Goal: Task Accomplishment & Management: Manage account settings

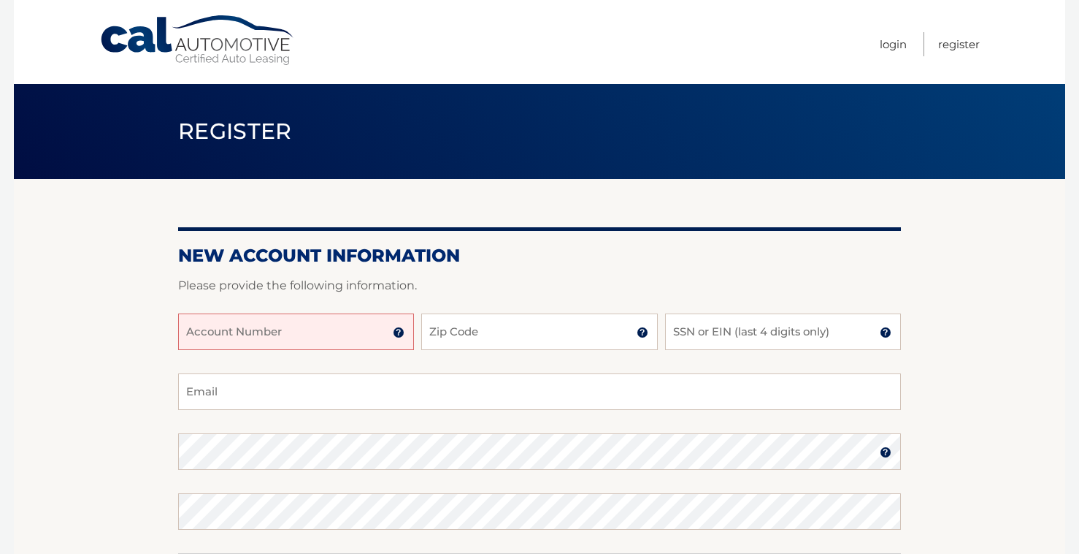
click at [271, 325] on input "Account Number" at bounding box center [296, 331] width 236 height 37
type input "44455652217"
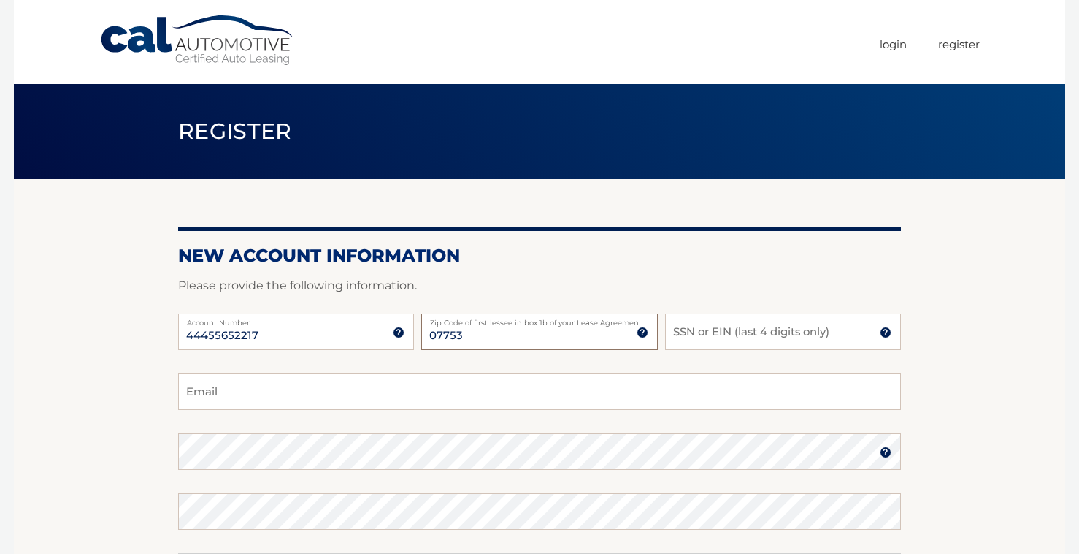
type input "07753"
type input "2040"
type input "ACOLLAZO625@YAHOO.COM"
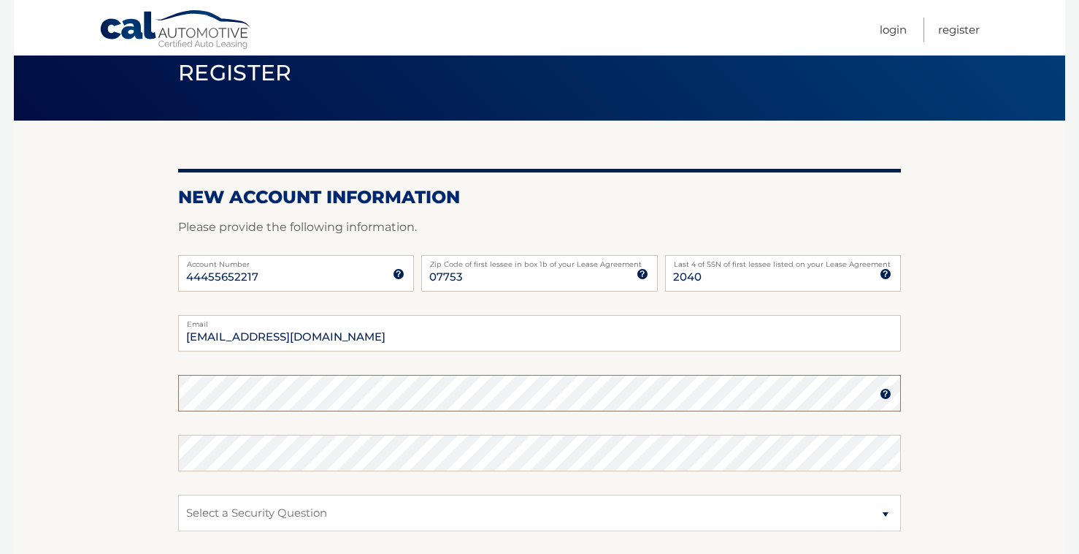
scroll to position [292, 0]
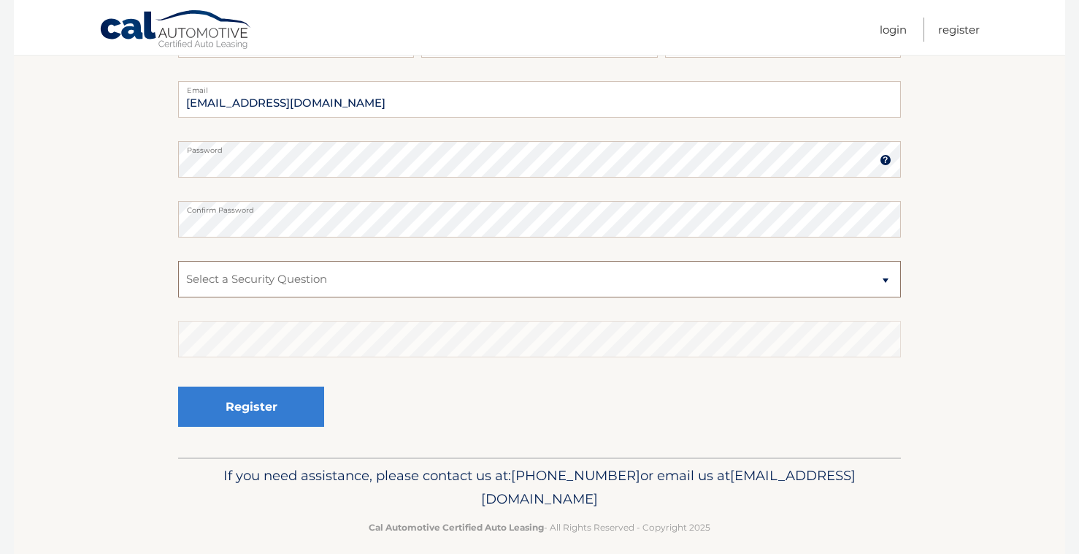
click at [293, 278] on select "Select a Security Question What was the name of your elementary school? What is…" at bounding box center [539, 279] width 723 height 37
select select "2"
click at [178, 261] on select "Select a Security Question What was the name of your elementary school? What is…" at bounding box center [539, 279] width 723 height 37
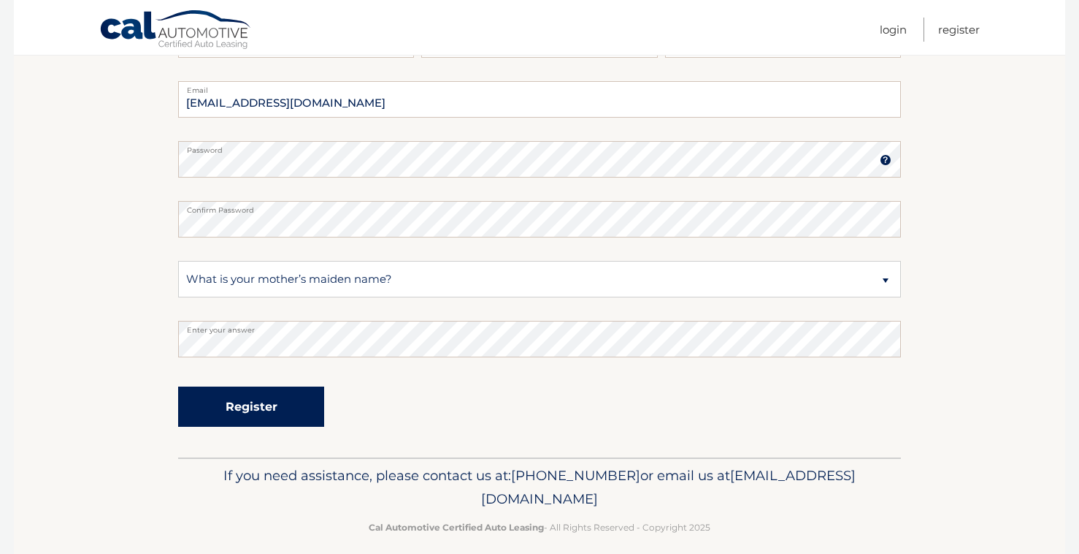
click at [282, 402] on button "Register" at bounding box center [251, 406] width 146 height 40
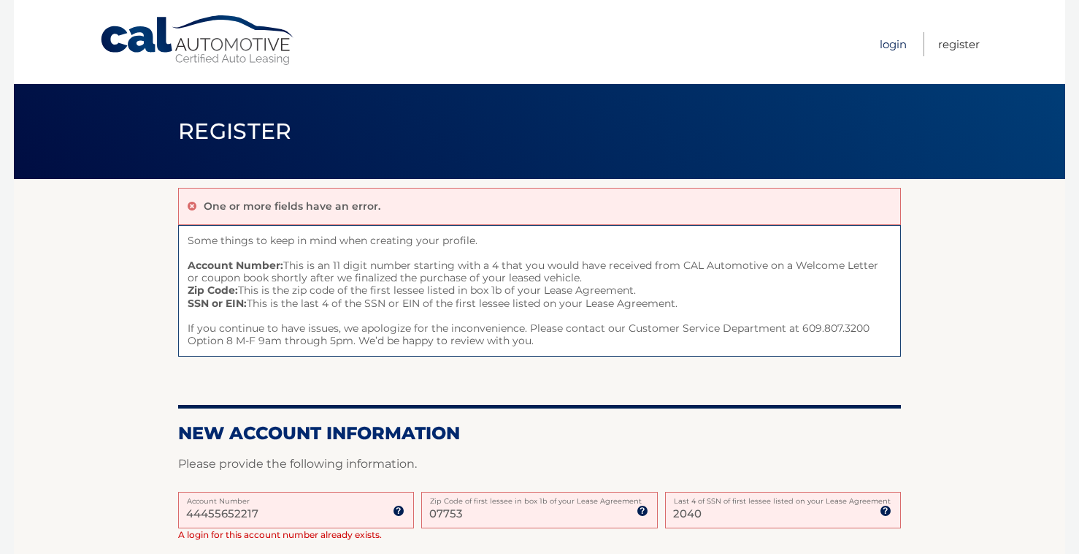
click at [889, 43] on link "Login" at bounding box center [893, 44] width 27 height 24
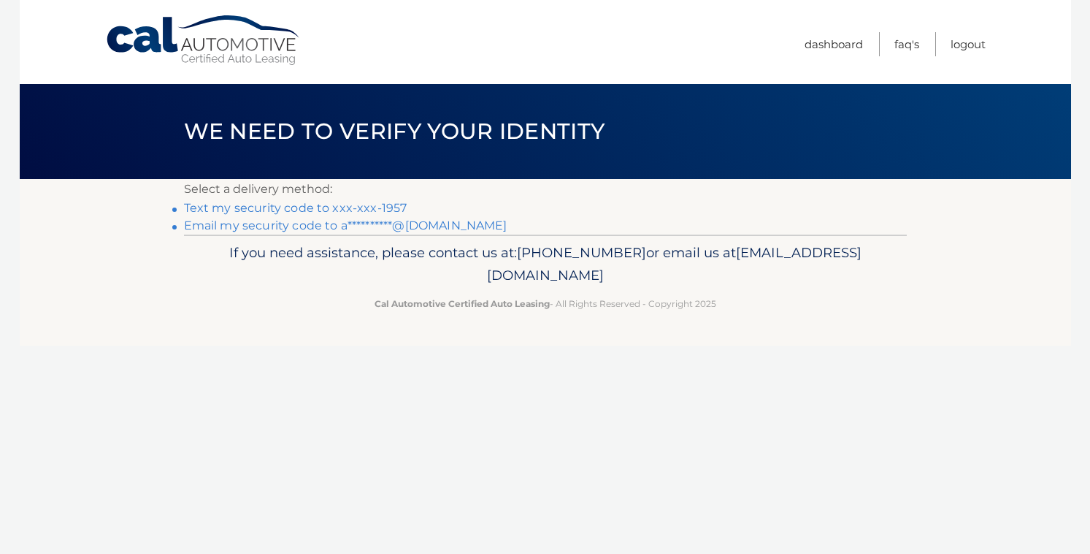
click at [234, 209] on link "Text my security code to xxx-xxx-1957" at bounding box center [295, 208] width 223 height 14
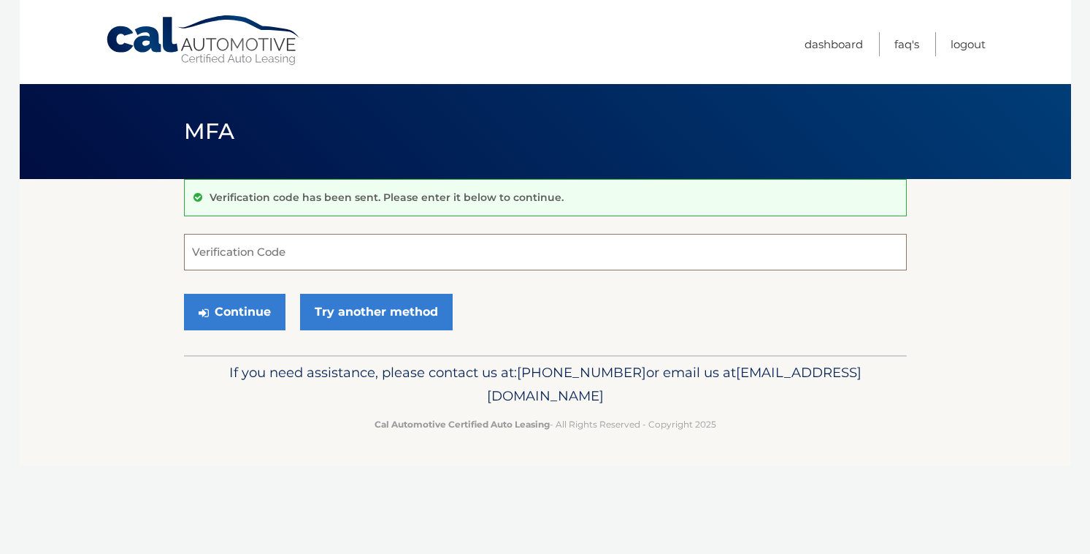
click at [230, 259] on input "Verification Code" at bounding box center [545, 252] width 723 height 37
type input "293451"
click at [262, 318] on button "Continue" at bounding box center [235, 312] width 102 height 37
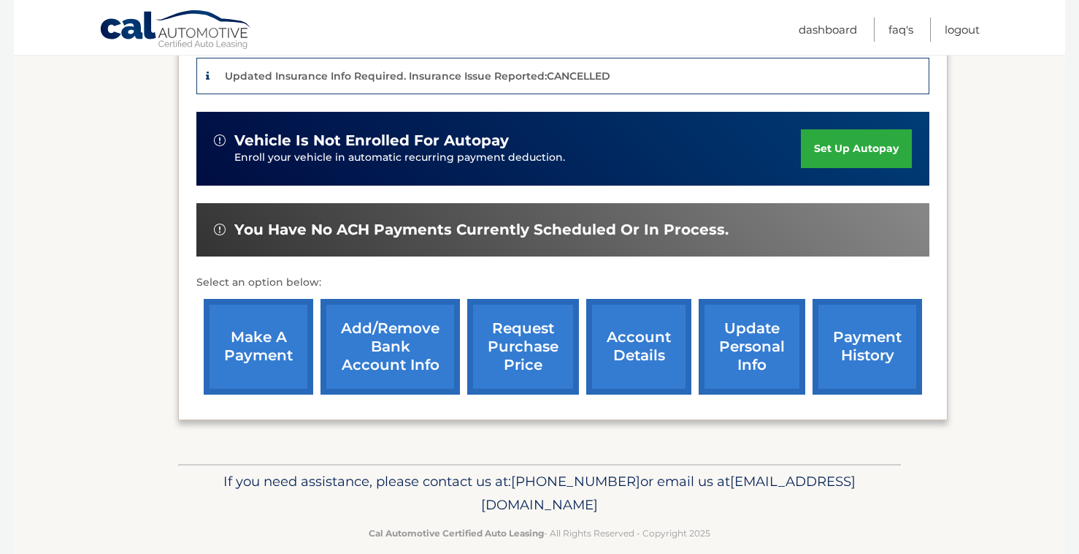
scroll to position [386, 0]
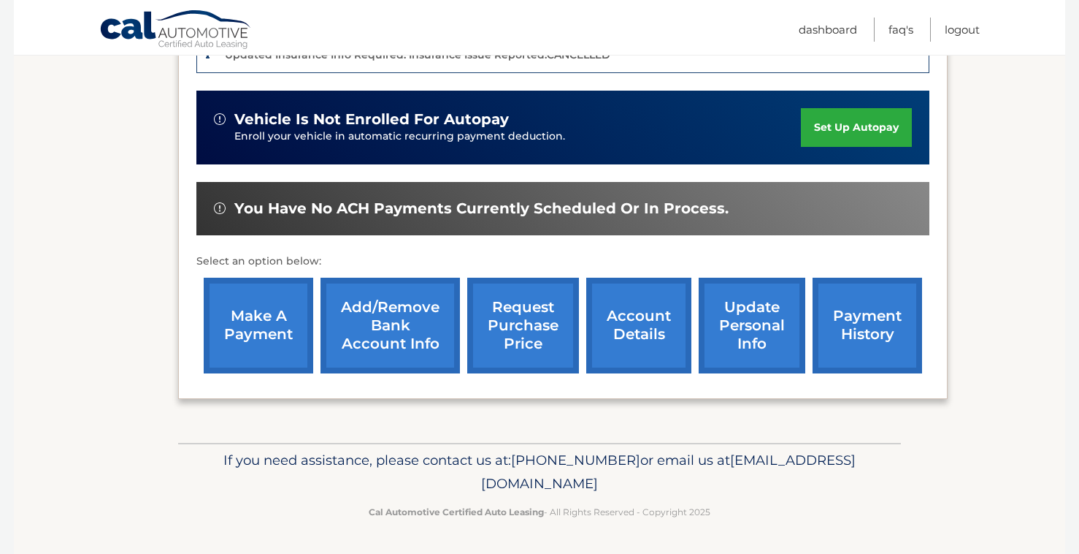
click at [627, 321] on link "account details" at bounding box center [638, 326] width 105 height 96
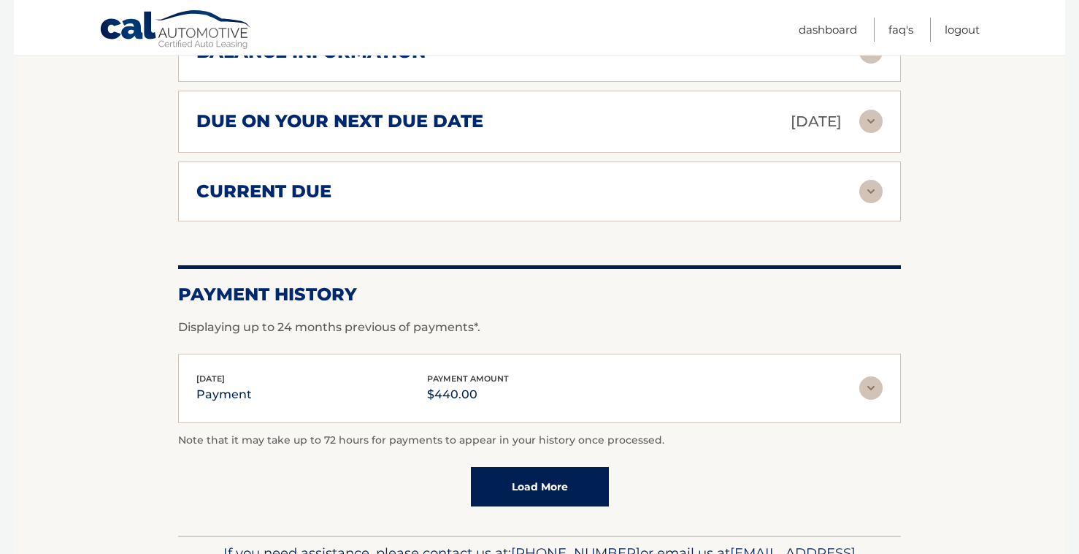
scroll to position [749, 0]
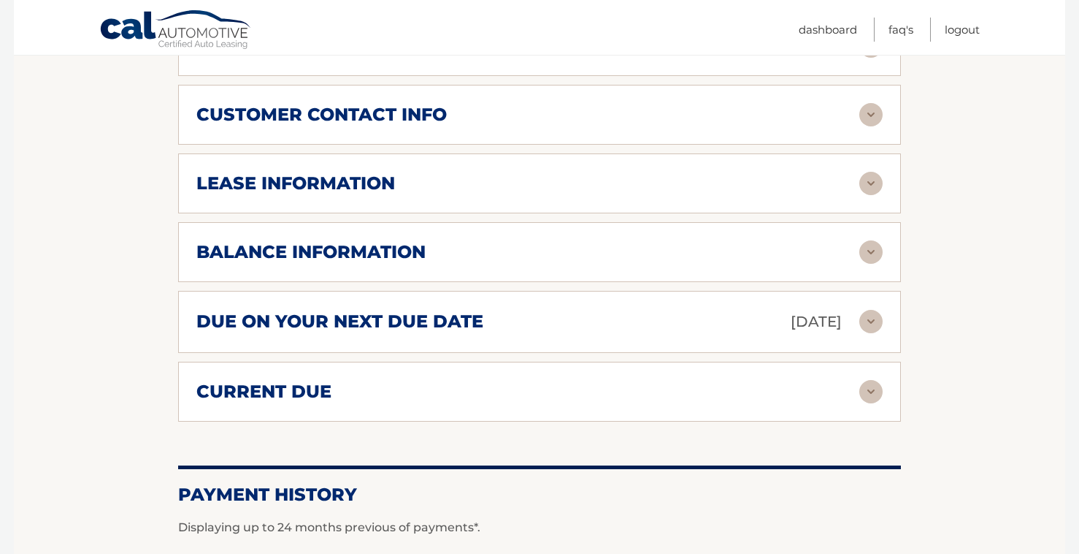
click at [269, 188] on h2 "lease information" at bounding box center [295, 183] width 199 height 22
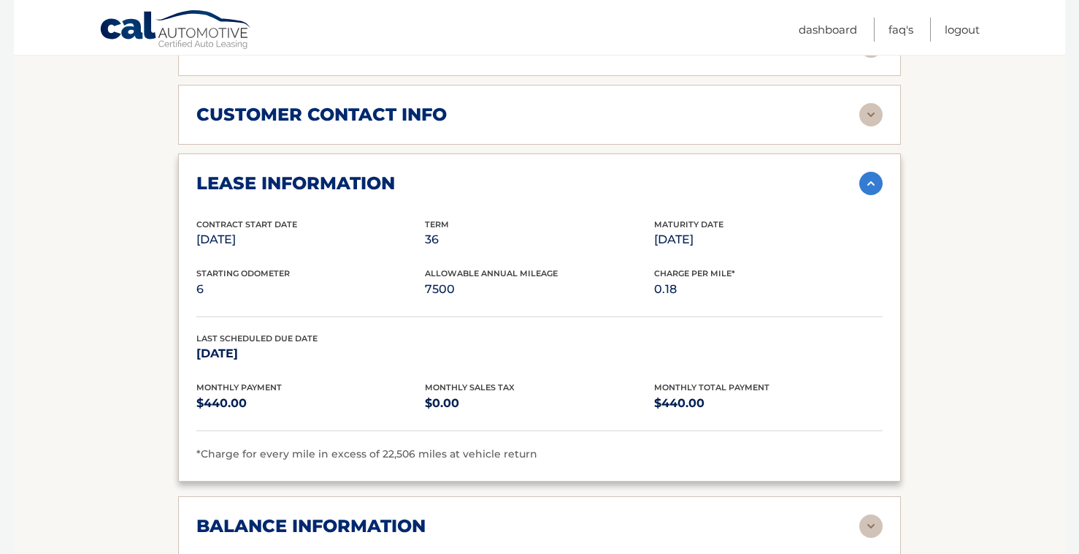
click at [868, 177] on img at bounding box center [871, 183] width 23 height 23
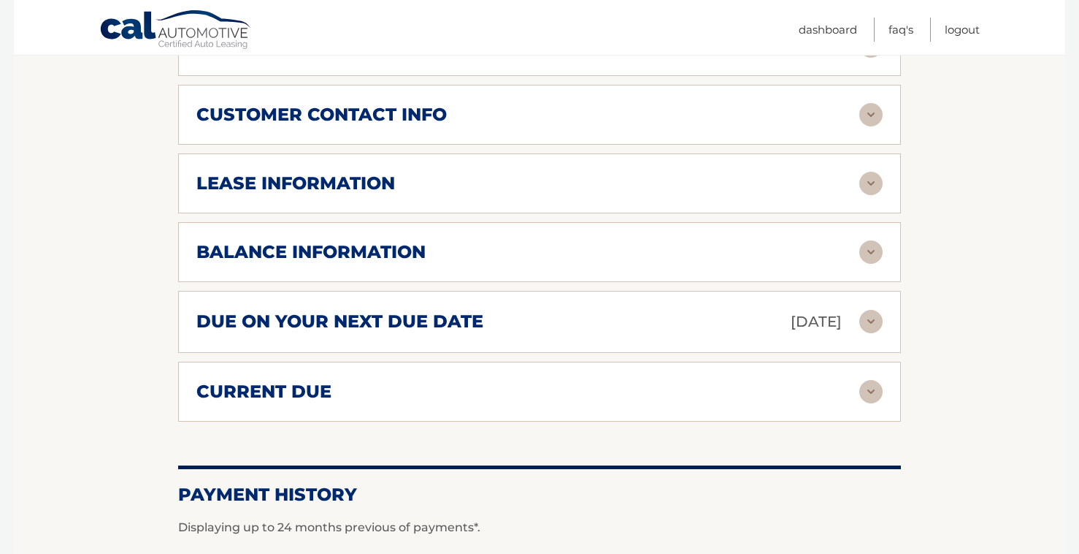
click at [332, 248] on h2 "balance information" at bounding box center [310, 252] width 229 height 22
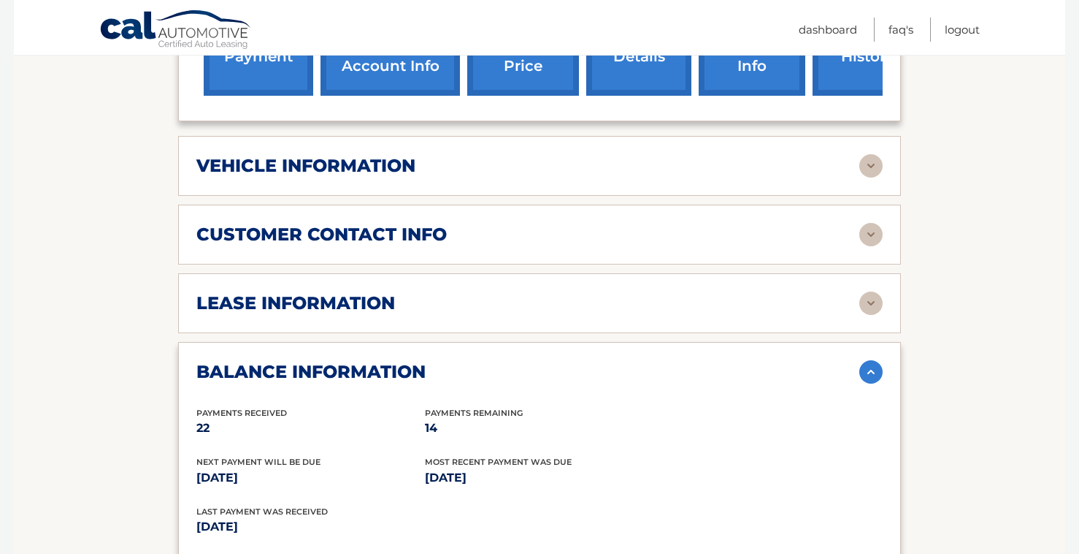
scroll to position [602, 0]
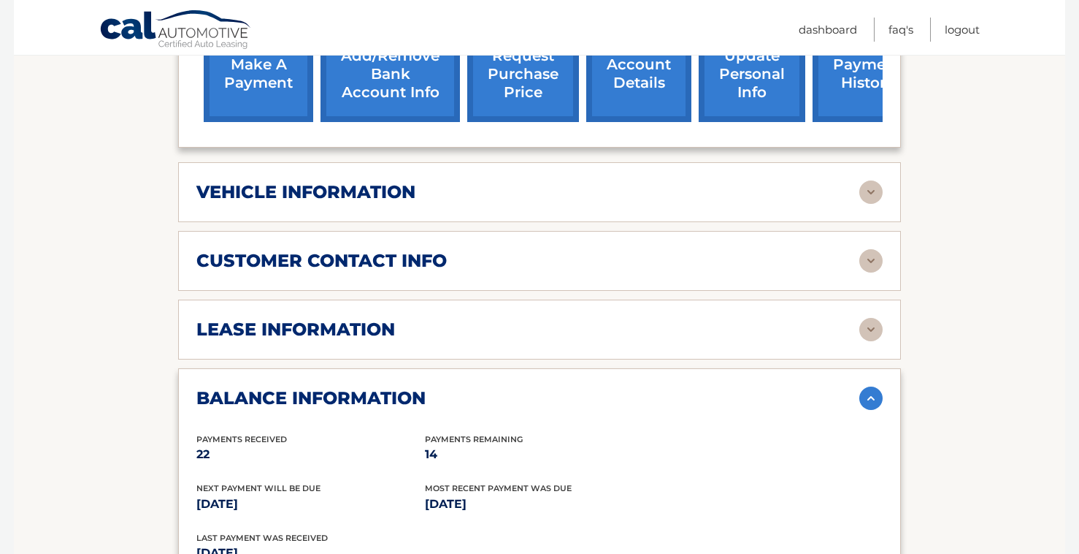
click at [331, 190] on h2 "vehicle information" at bounding box center [305, 192] width 219 height 22
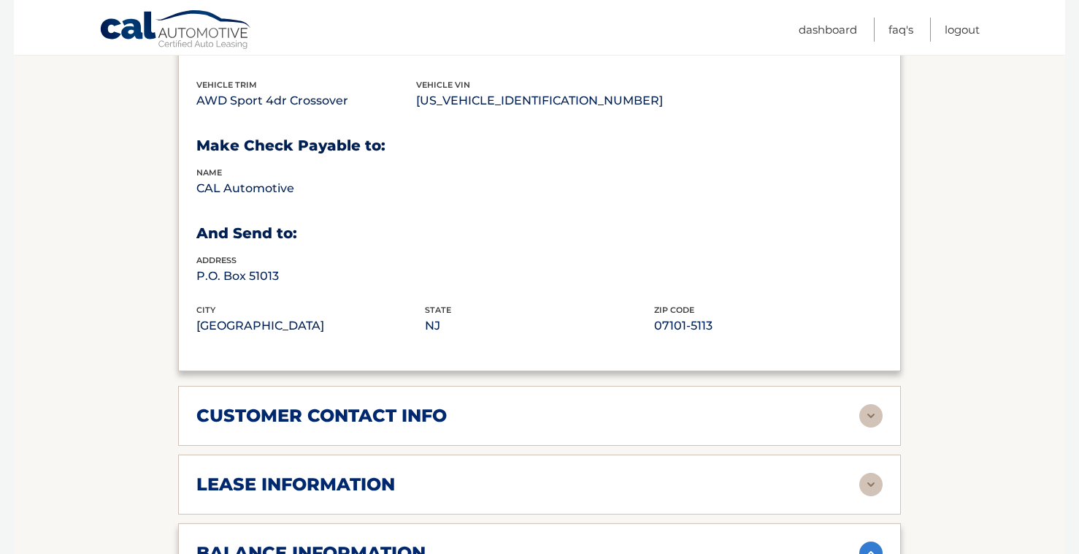
scroll to position [822, 0]
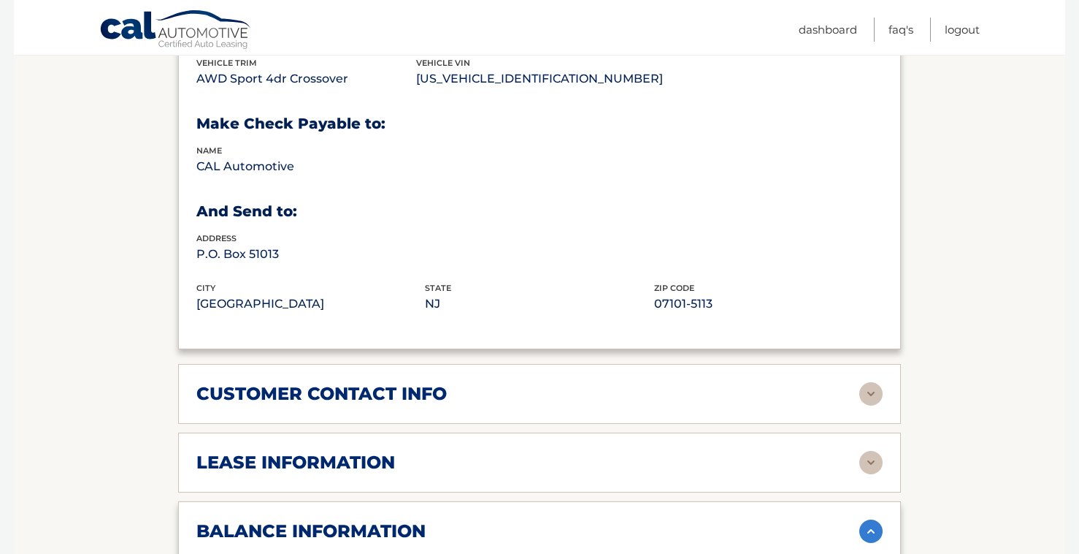
click at [305, 390] on h2 "customer contact info" at bounding box center [321, 394] width 250 height 22
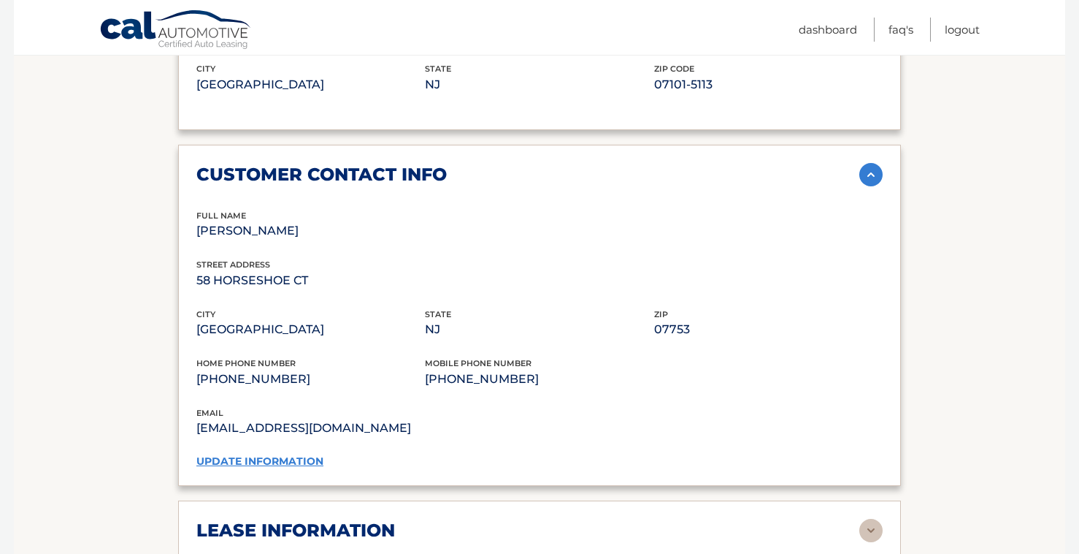
scroll to position [1114, 0]
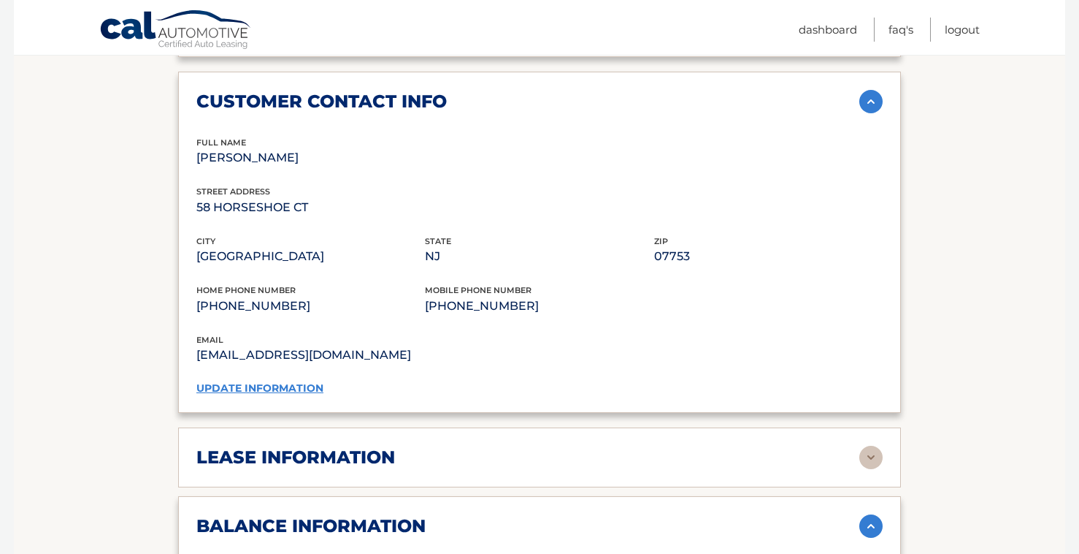
click at [299, 435] on div "lease information Contract Start Date Nov 10, 2023 Term 36 Maturity Date Nov 10…" at bounding box center [539, 457] width 723 height 60
click at [297, 451] on h2 "lease information" at bounding box center [295, 457] width 199 height 22
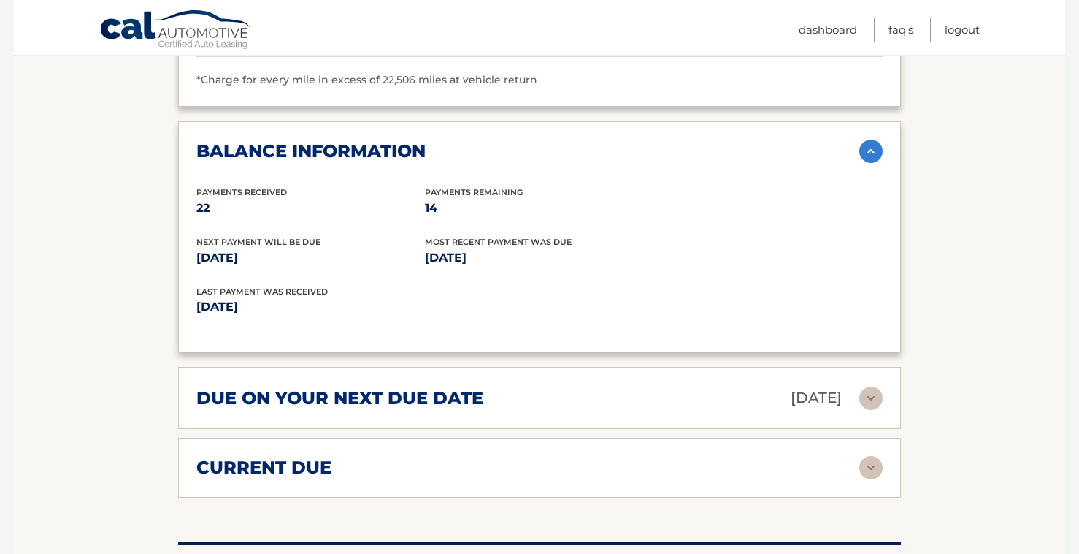
scroll to position [1771, 0]
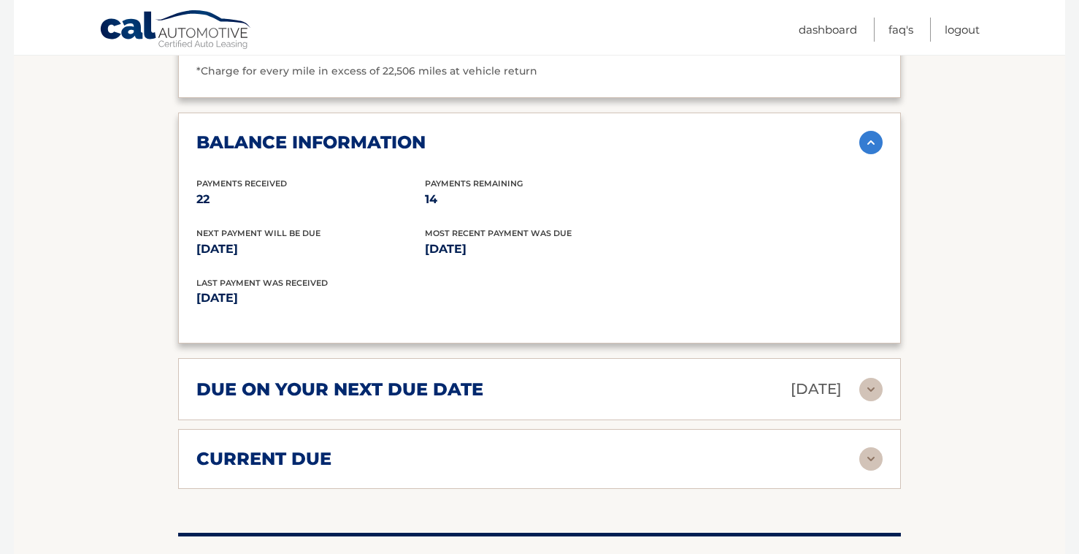
click at [337, 385] on h2 "due on your next due date" at bounding box center [339, 389] width 287 height 22
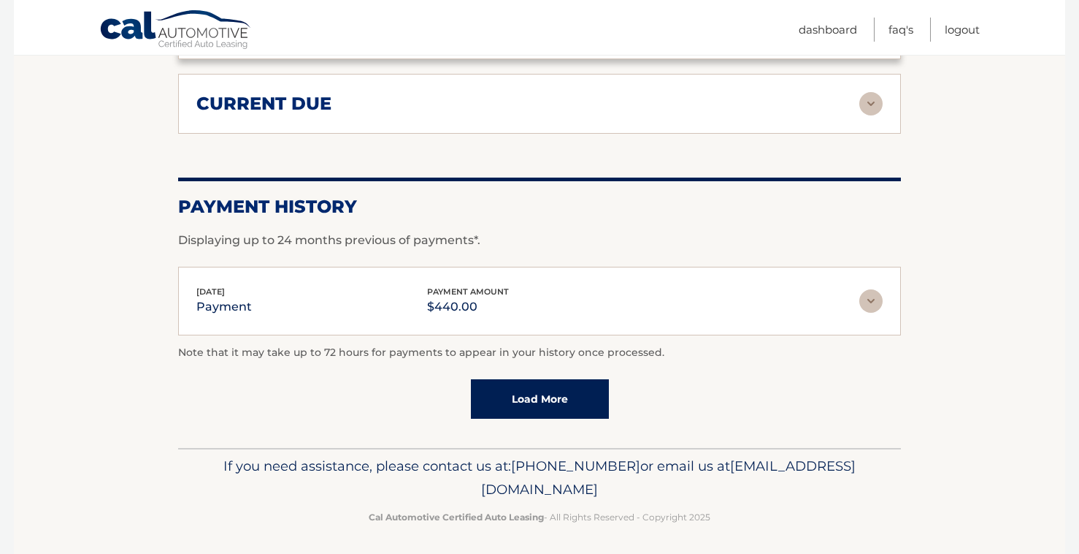
scroll to position [2273, 0]
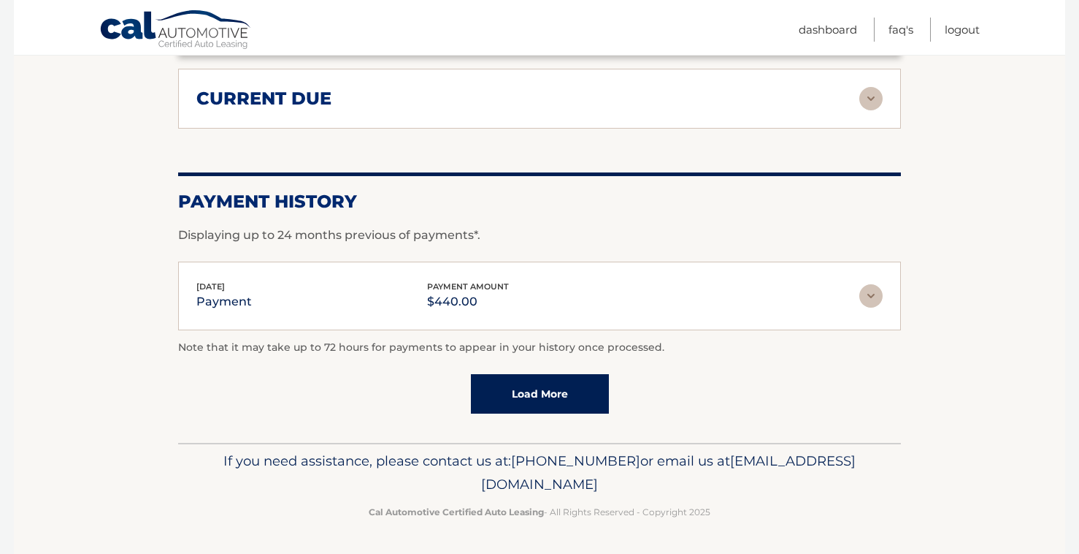
click at [517, 392] on link "Load More" at bounding box center [540, 393] width 138 height 39
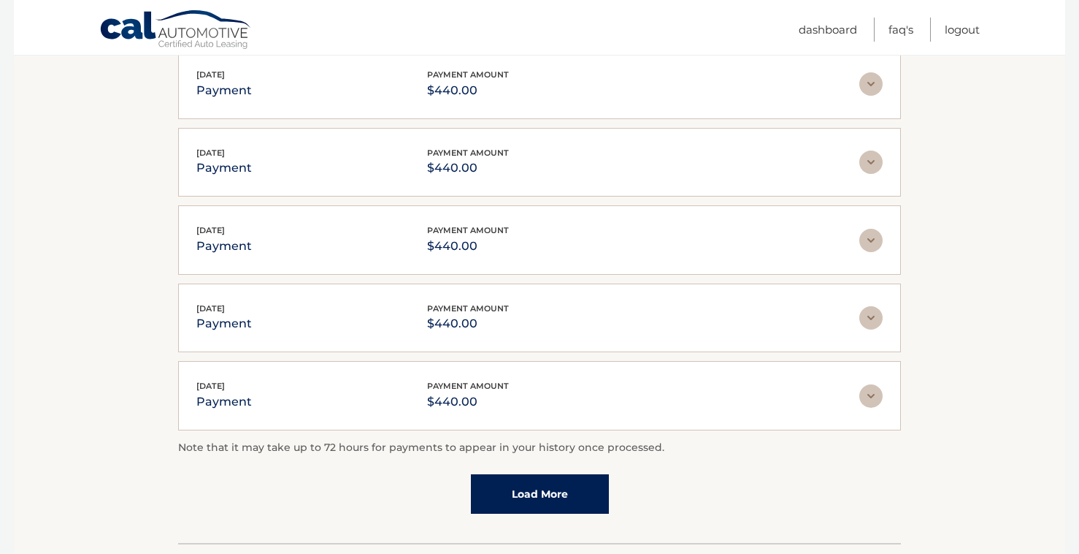
scroll to position [2663, 0]
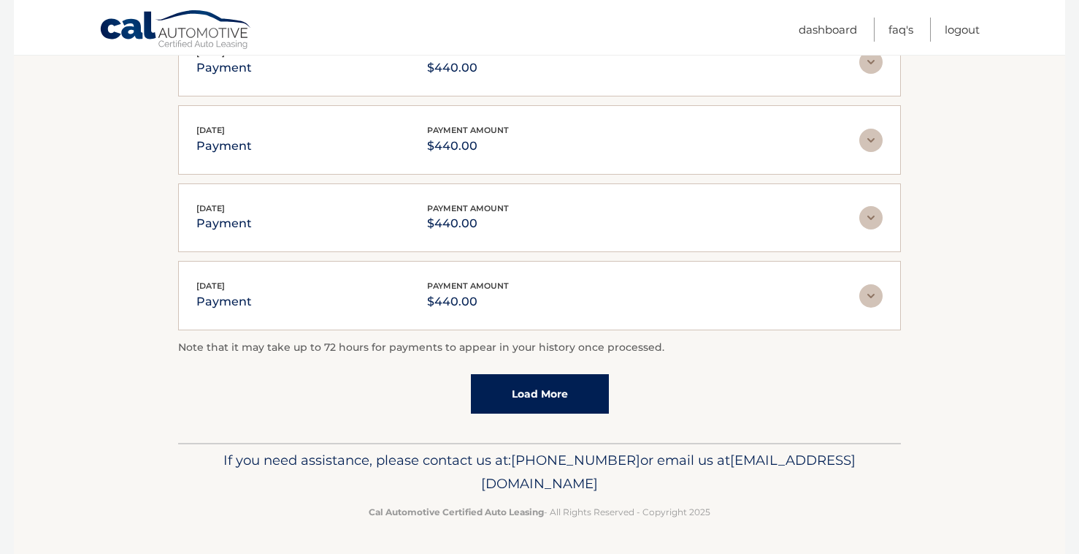
click at [517, 403] on link "Load More" at bounding box center [540, 393] width 138 height 39
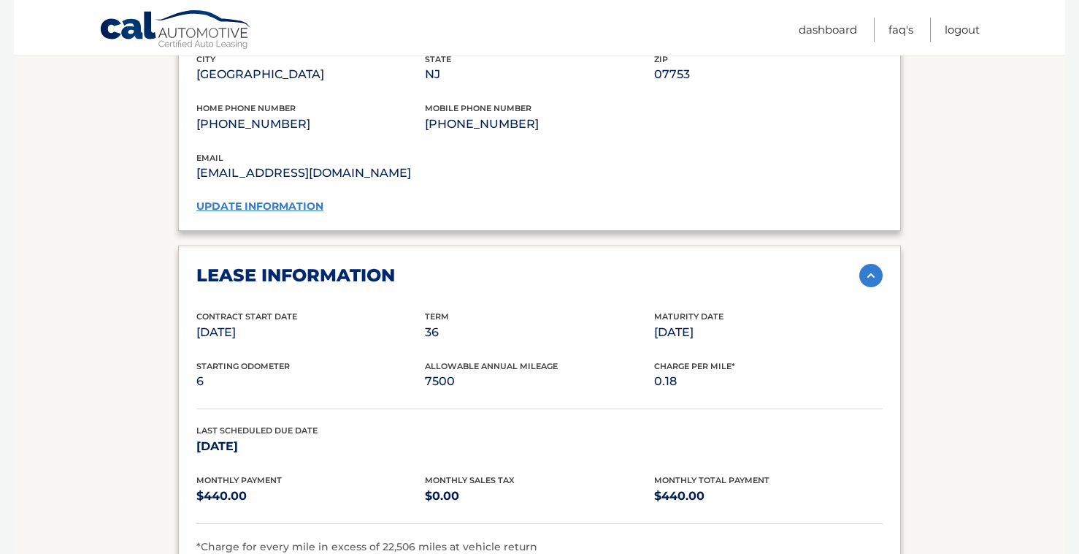
scroll to position [1275, 0]
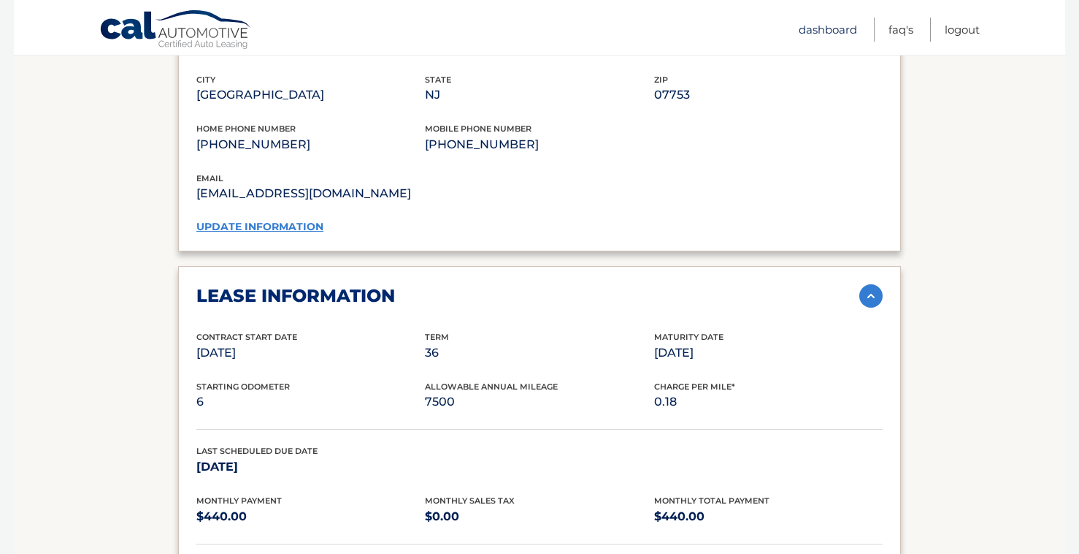
click at [814, 29] on link "Dashboard" at bounding box center [828, 30] width 58 height 24
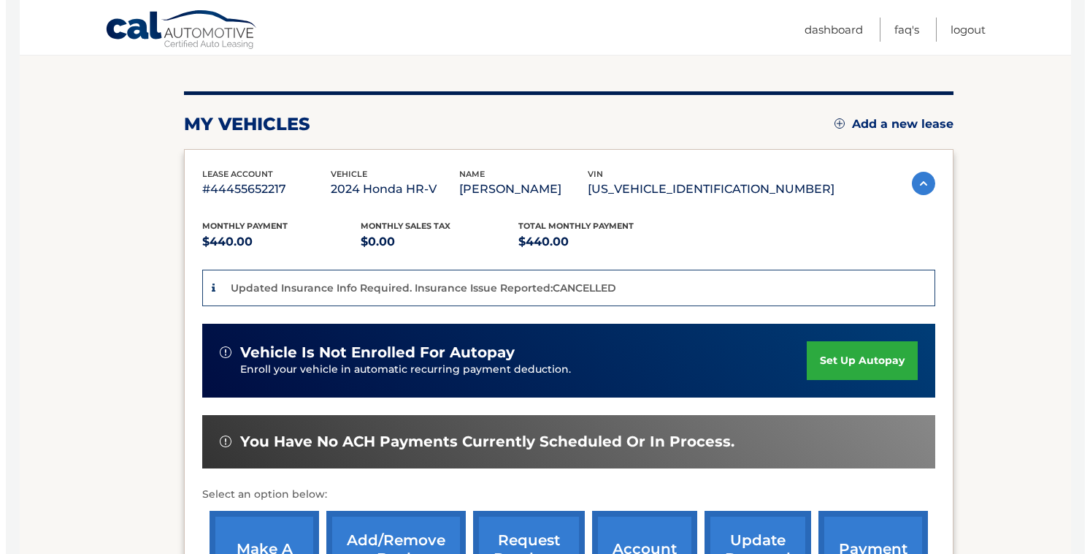
scroll to position [365, 0]
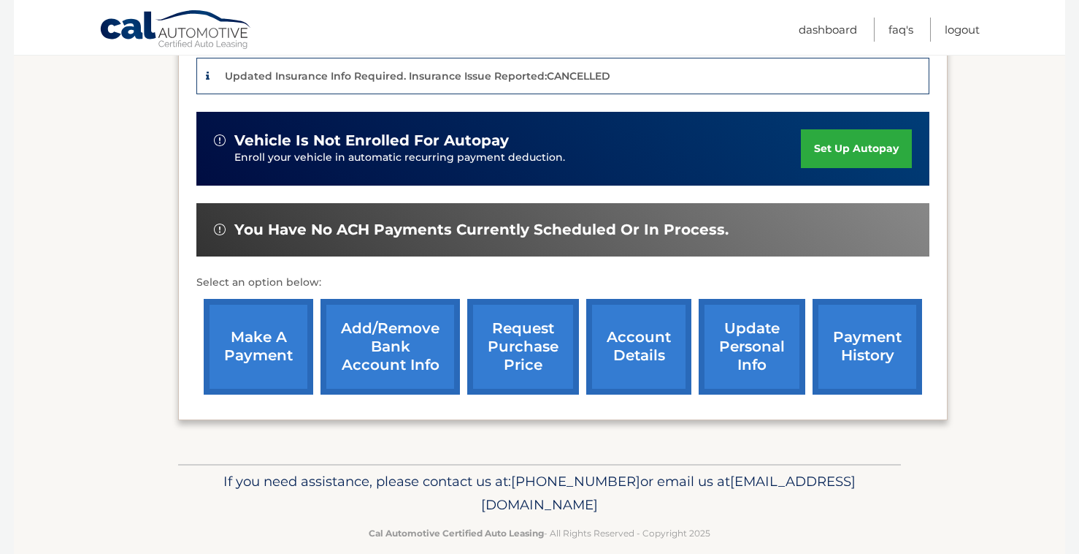
click at [510, 329] on link "request purchase price" at bounding box center [523, 347] width 112 height 96
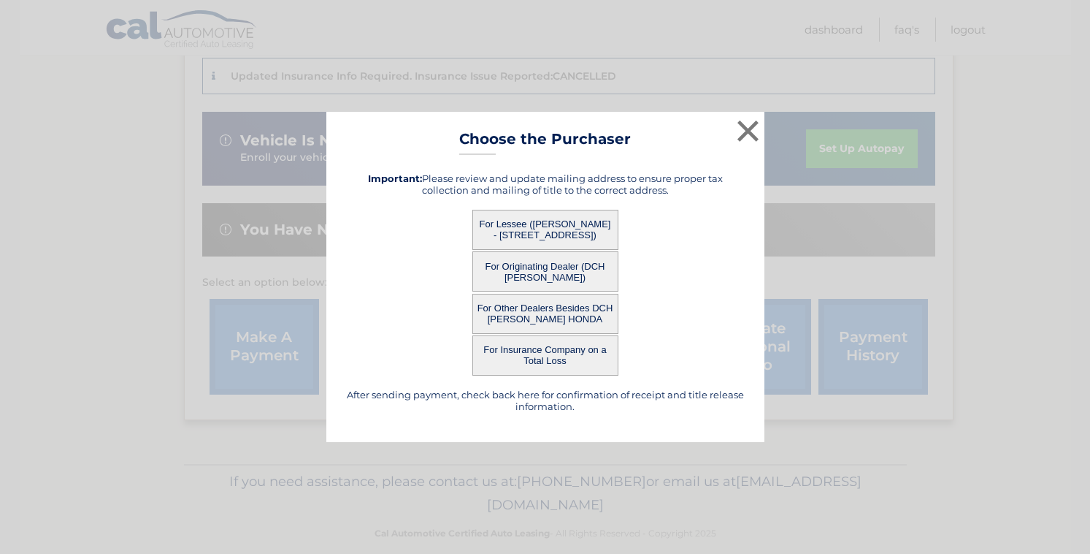
click at [588, 269] on button "For Originating Dealer (DCH [PERSON_NAME])" at bounding box center [546, 271] width 146 height 40
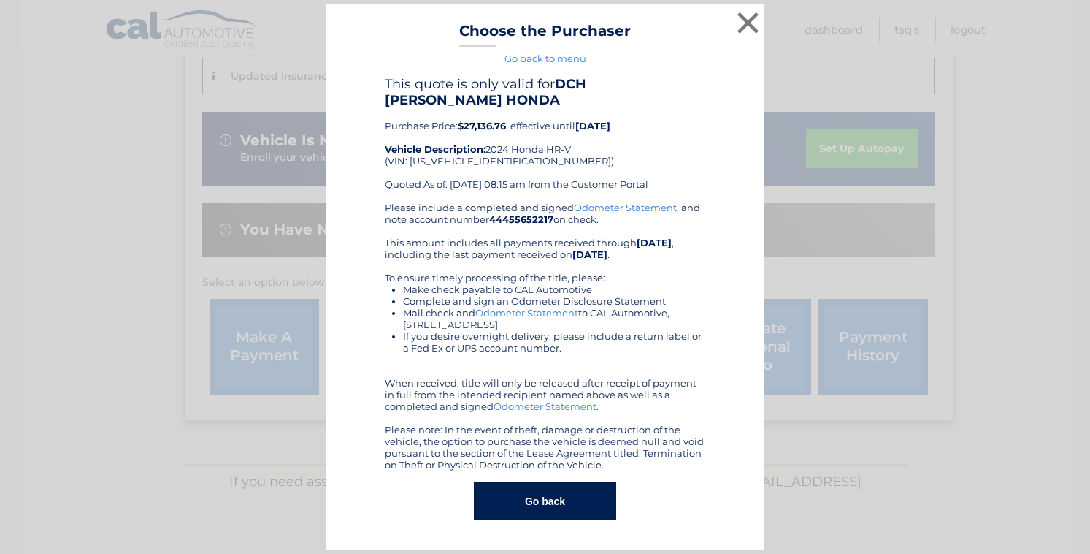
click at [504, 307] on link "Odometer Statement" at bounding box center [526, 313] width 103 height 12
click at [760, 33] on button "×" at bounding box center [748, 22] width 29 height 29
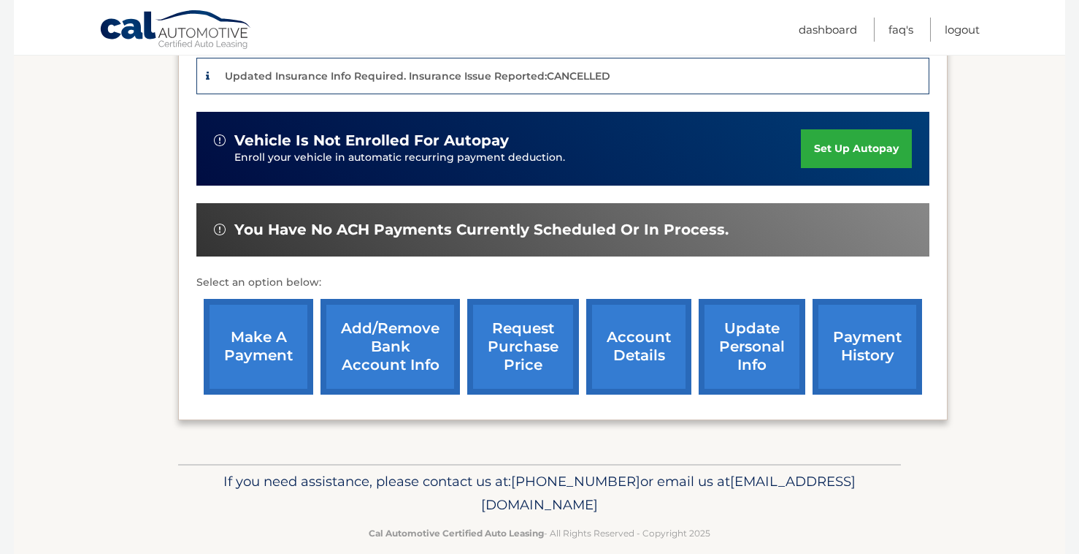
click at [505, 351] on link "request purchase price" at bounding box center [523, 347] width 112 height 96
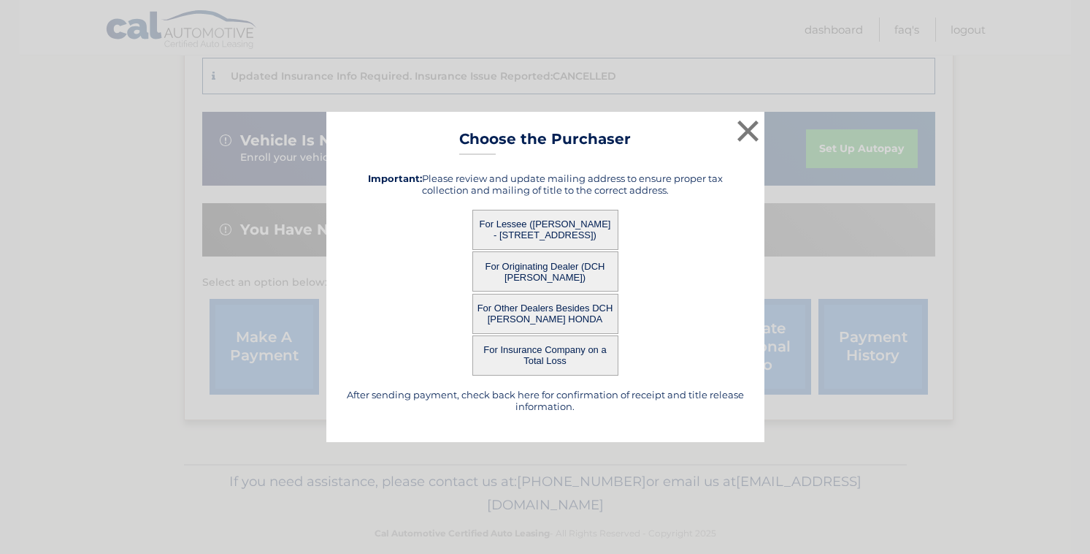
click at [540, 226] on button "For Lessee ([PERSON_NAME] - [STREET_ADDRESS])" at bounding box center [546, 230] width 146 height 40
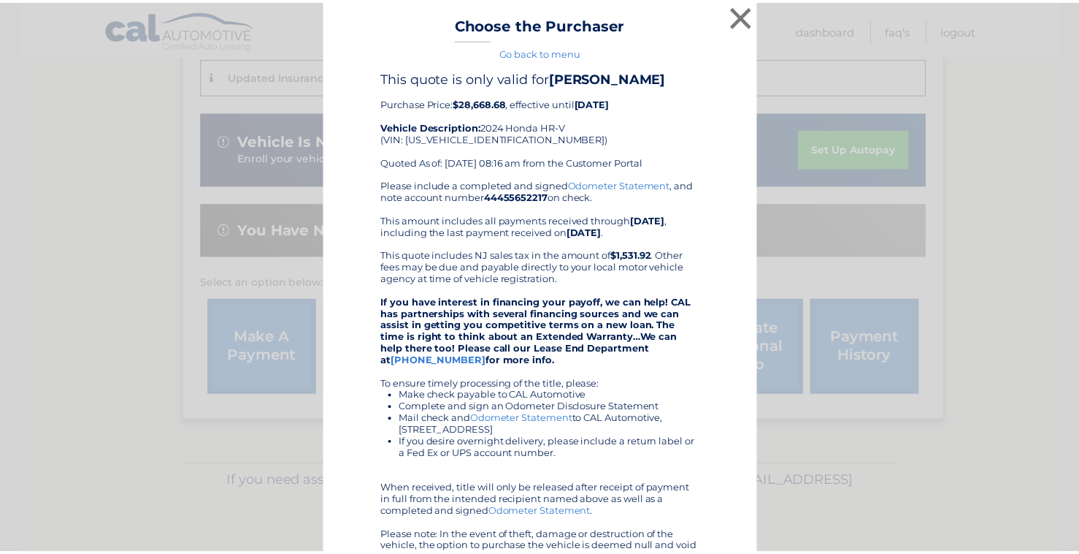
scroll to position [0, 0]
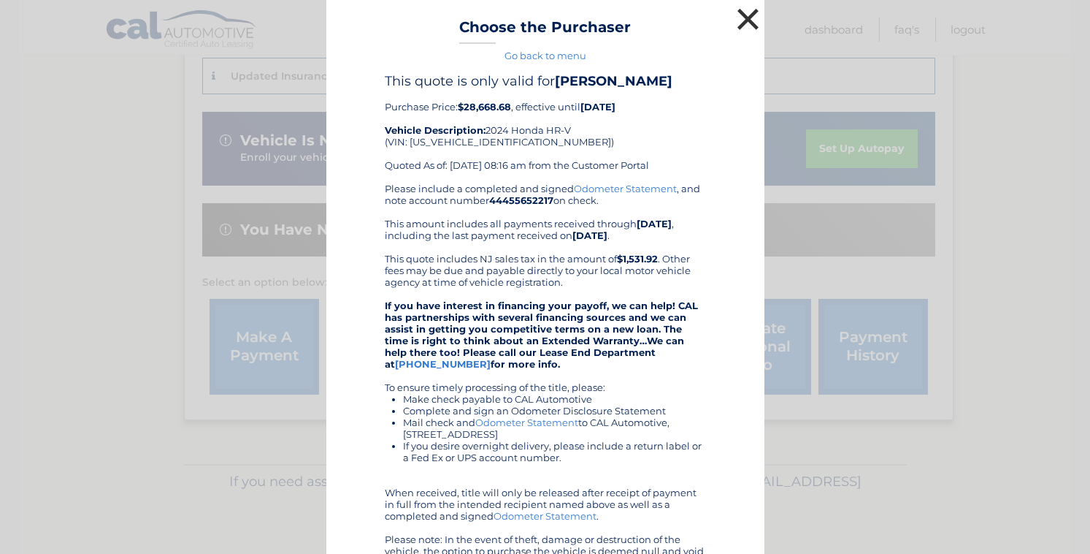
click at [737, 23] on button "×" at bounding box center [748, 18] width 29 height 29
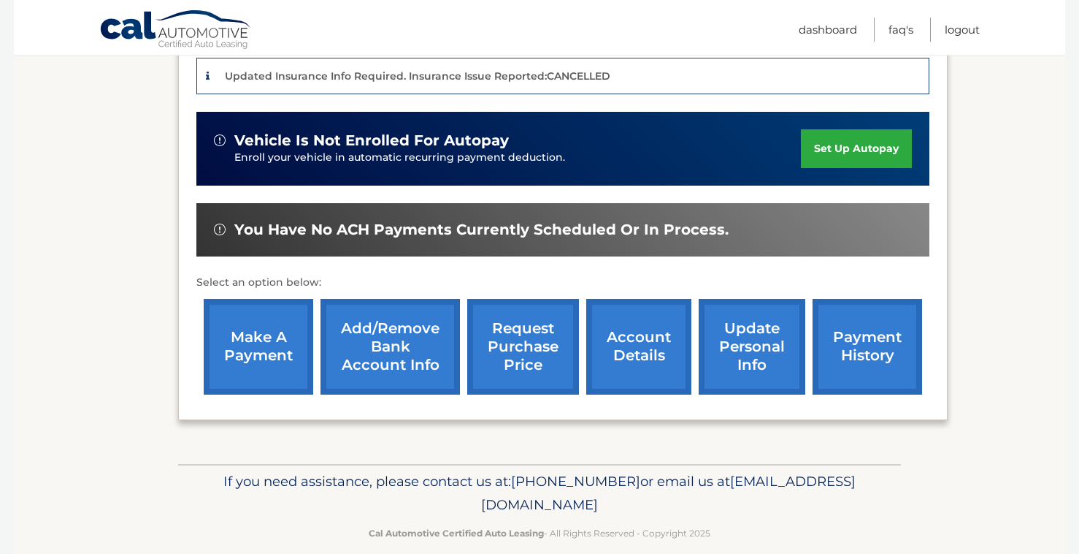
click at [619, 349] on link "account details" at bounding box center [638, 347] width 105 height 96
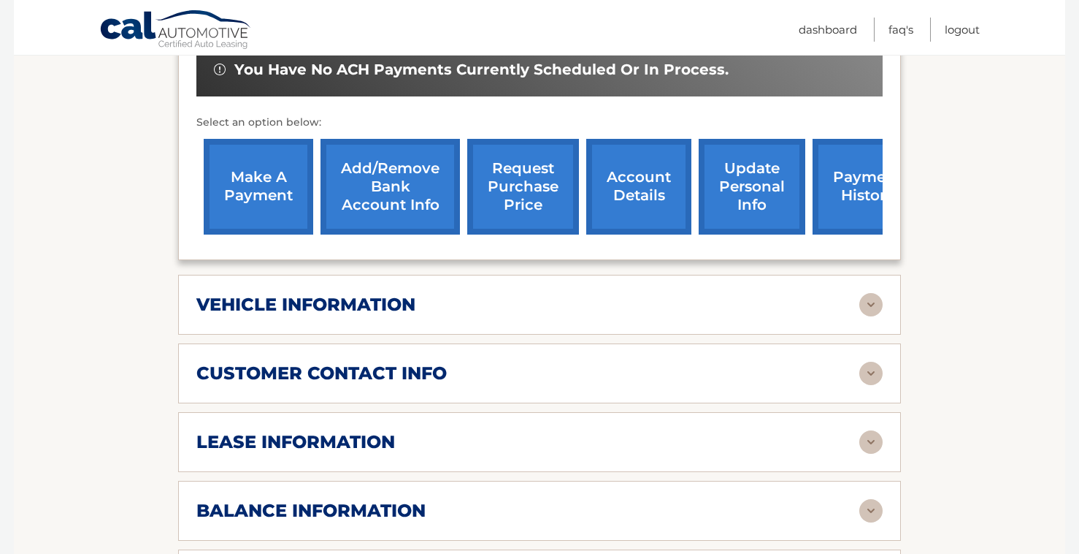
scroll to position [511, 0]
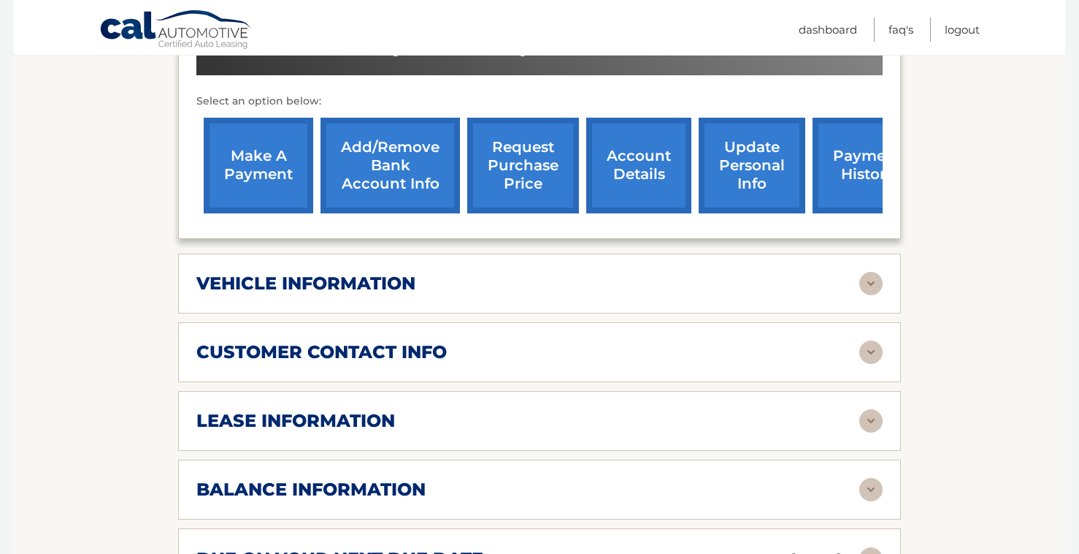
click at [289, 345] on h2 "customer contact info" at bounding box center [321, 352] width 250 height 22
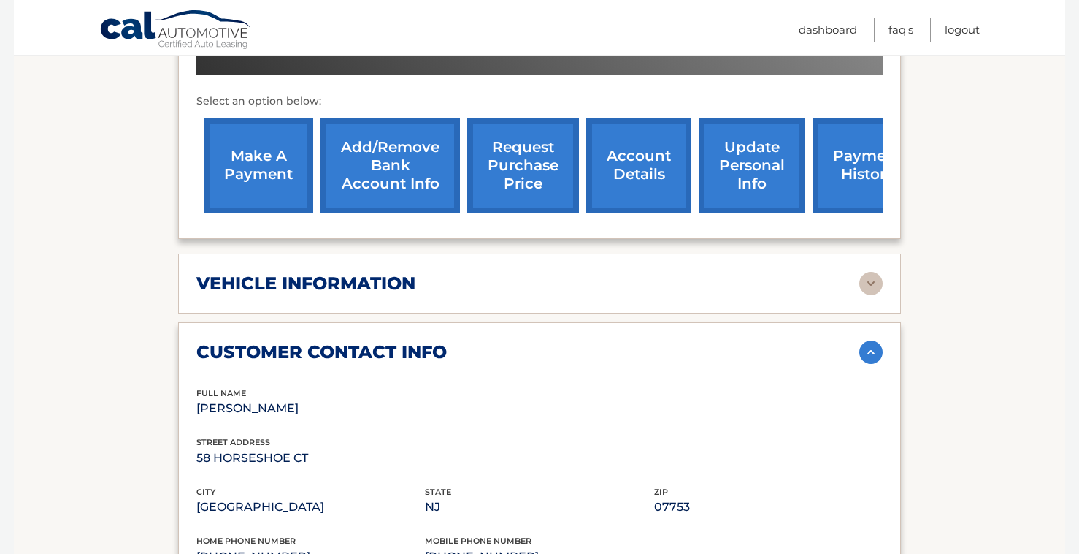
scroll to position [657, 0]
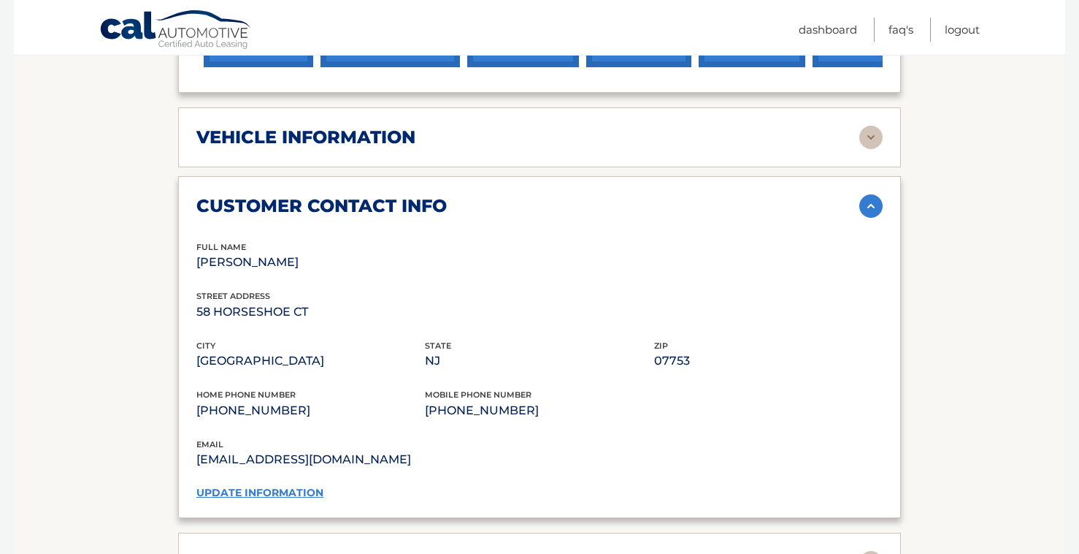
click at [295, 139] on h2 "vehicle information" at bounding box center [305, 137] width 219 height 22
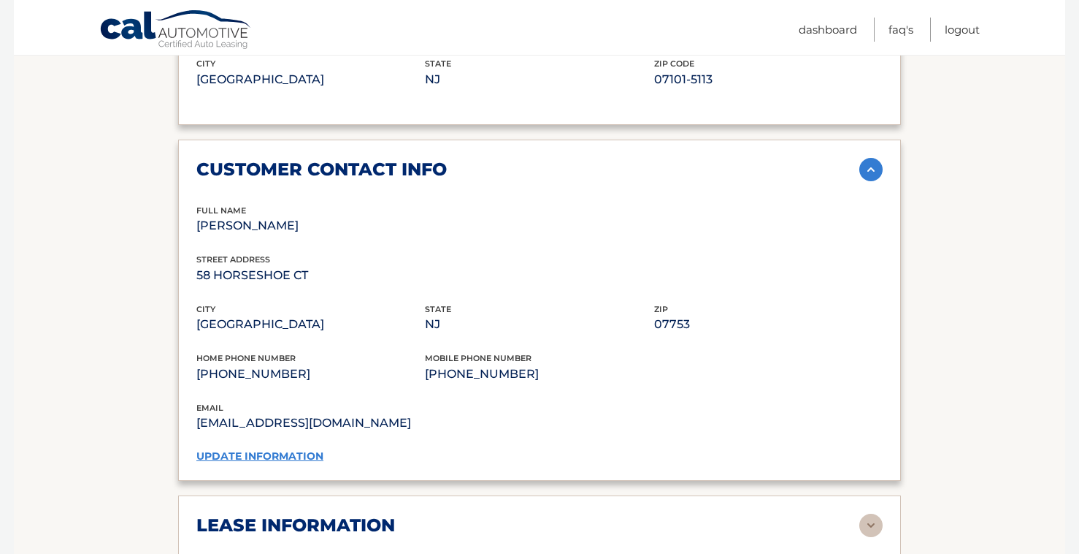
scroll to position [1168, 0]
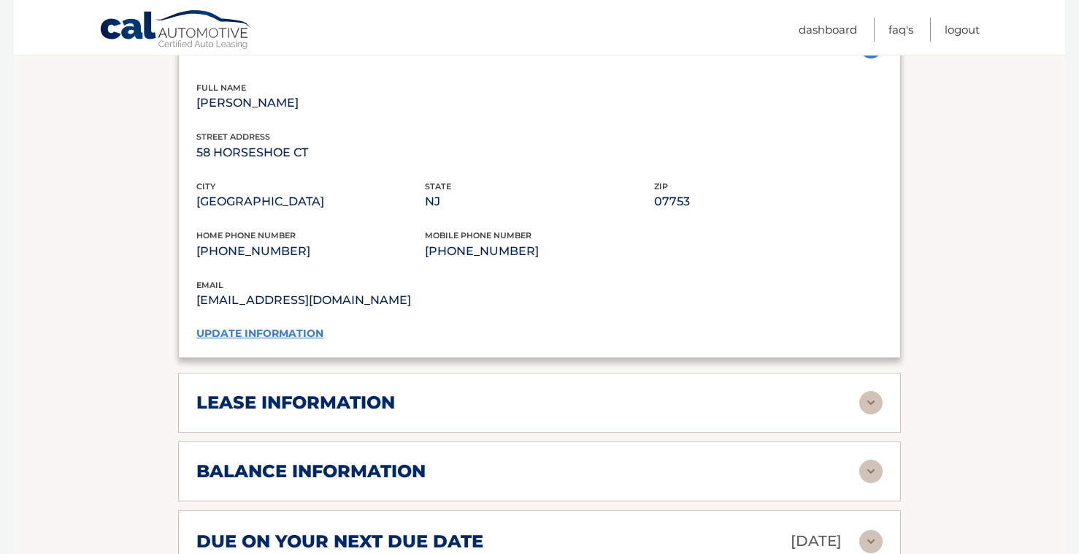
click at [325, 406] on h2 "lease information" at bounding box center [295, 402] width 199 height 22
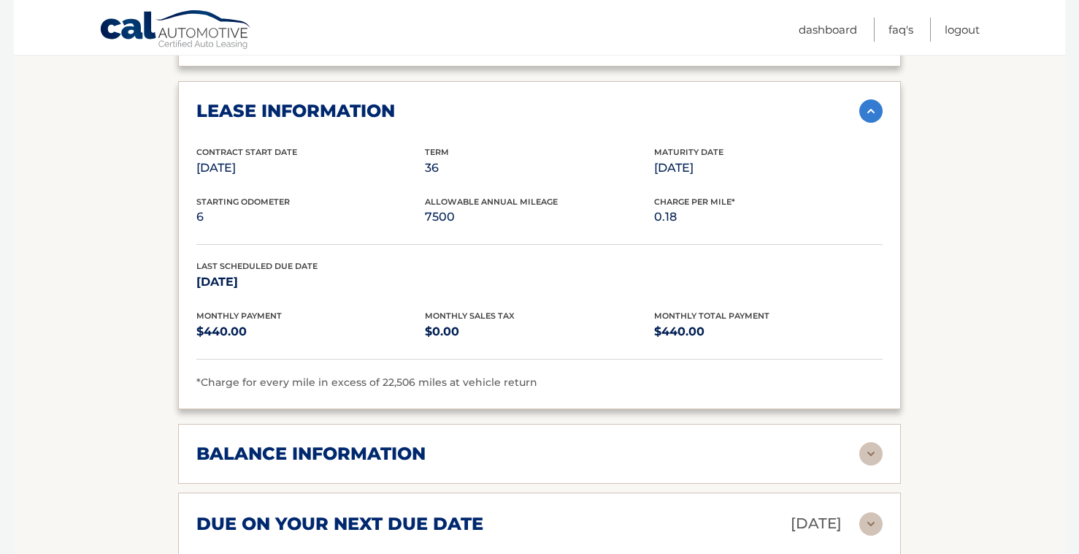
scroll to position [1461, 0]
click at [331, 459] on h2 "balance information" at bounding box center [310, 453] width 229 height 22
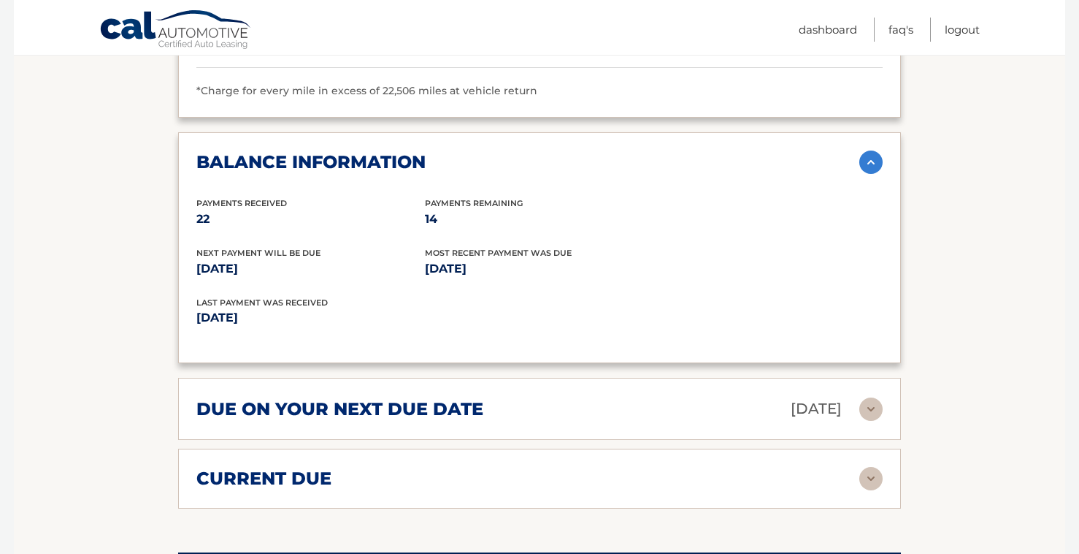
scroll to position [1753, 0]
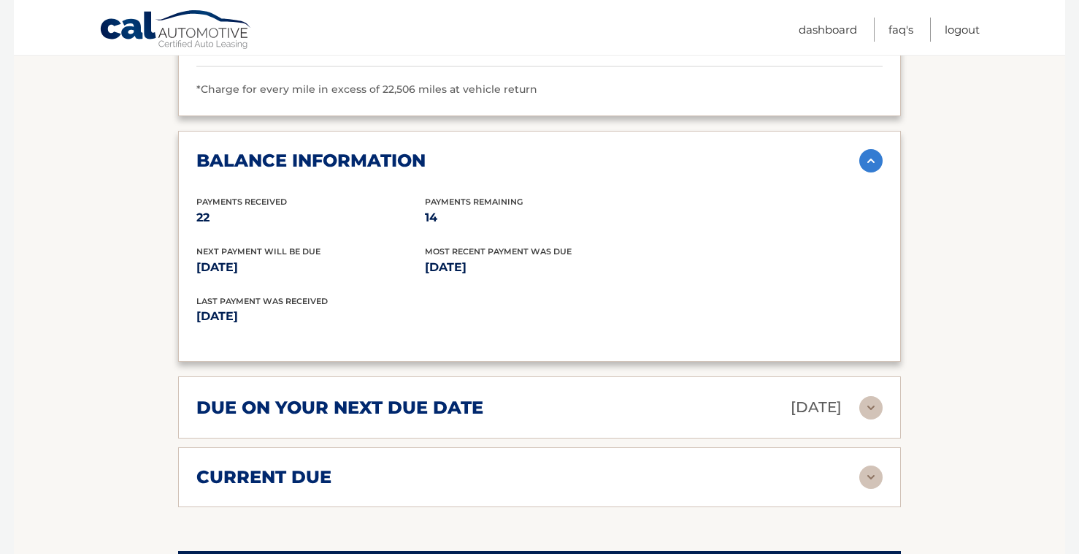
click at [348, 402] on h2 "due on your next due date" at bounding box center [339, 408] width 287 height 22
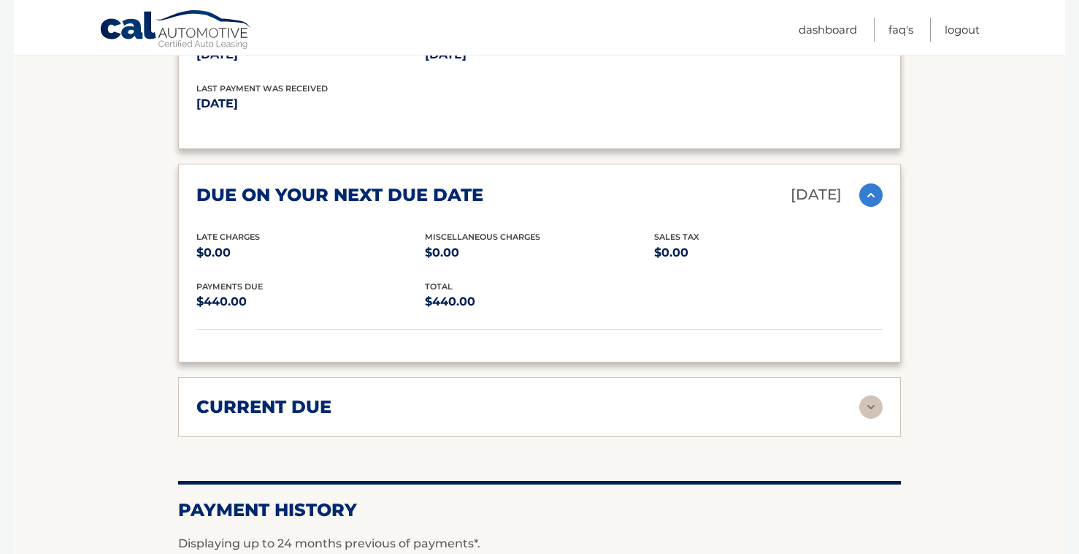
scroll to position [1972, 0]
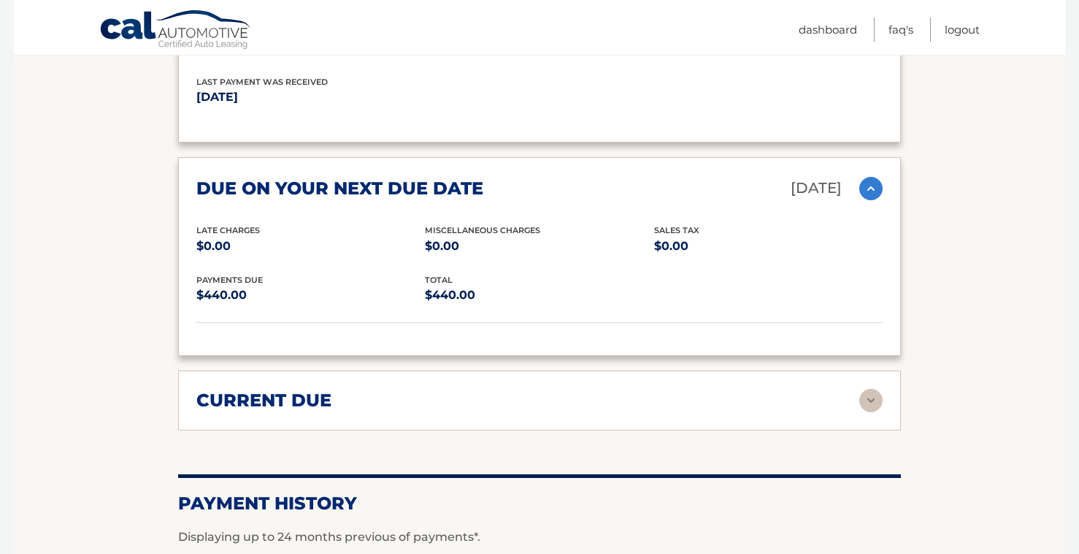
click at [353, 405] on div "current due" at bounding box center [527, 400] width 663 height 22
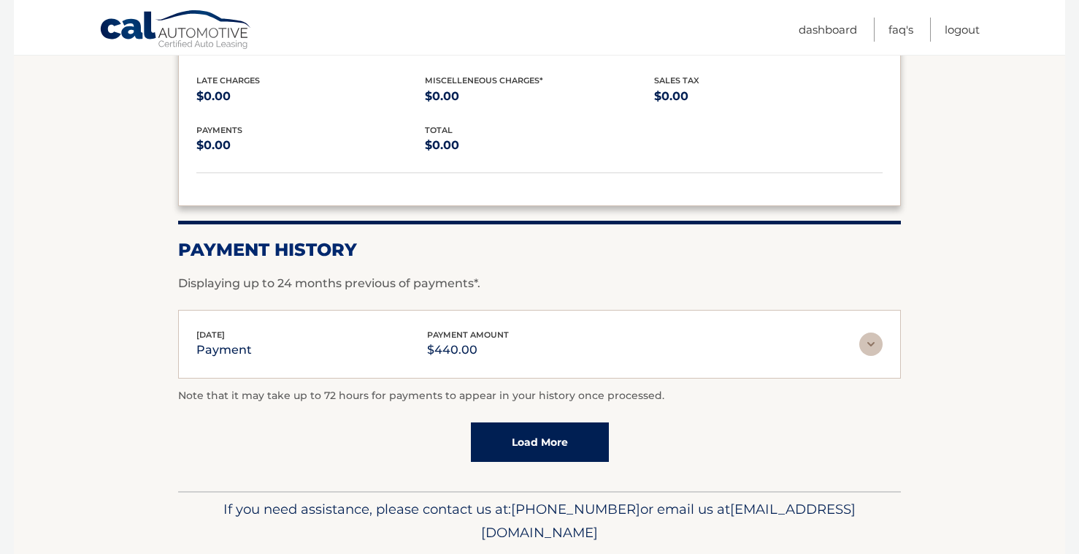
scroll to position [2337, 0]
